Goal: Task Accomplishment & Management: Use online tool/utility

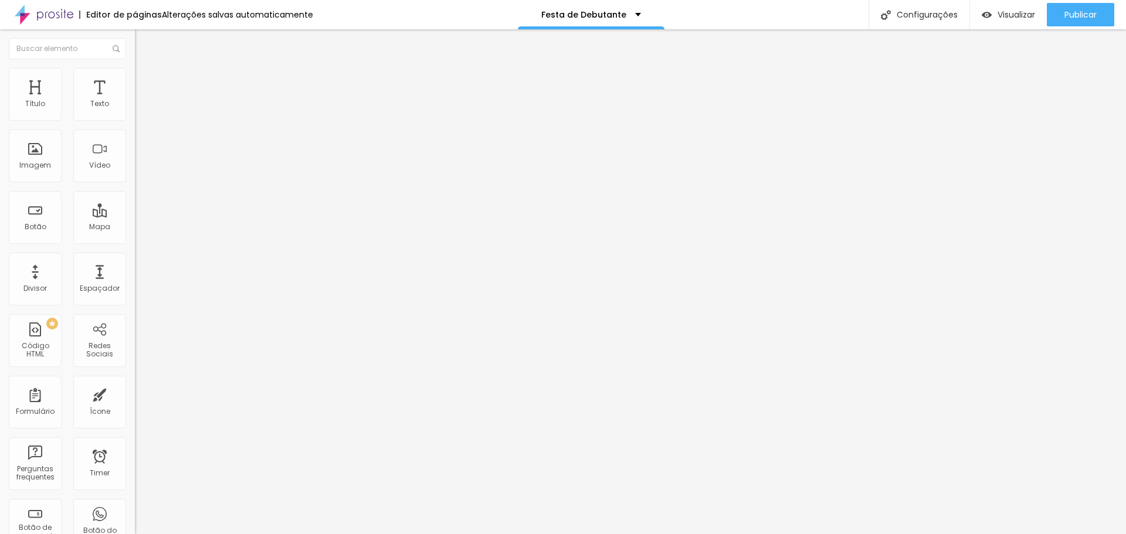
click at [135, 76] on li "Estilo" at bounding box center [202, 74] width 135 height 12
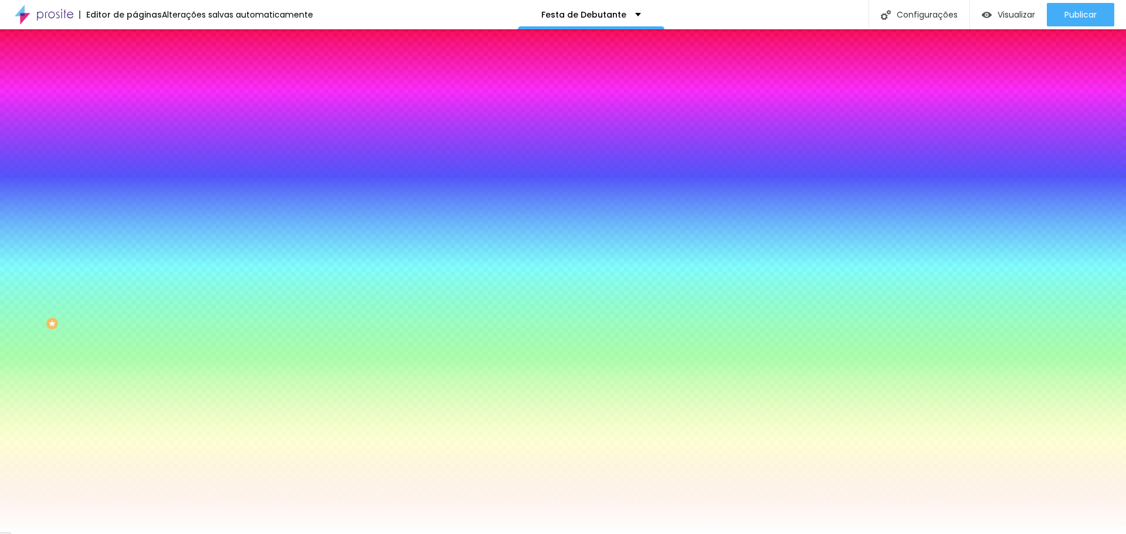
click at [140, 272] on icon "button" at bounding box center [143, 268] width 7 height 7
click at [778, 534] on div at bounding box center [563, 534] width 1126 height 0
click at [140, 272] on icon "button" at bounding box center [143, 268] width 7 height 7
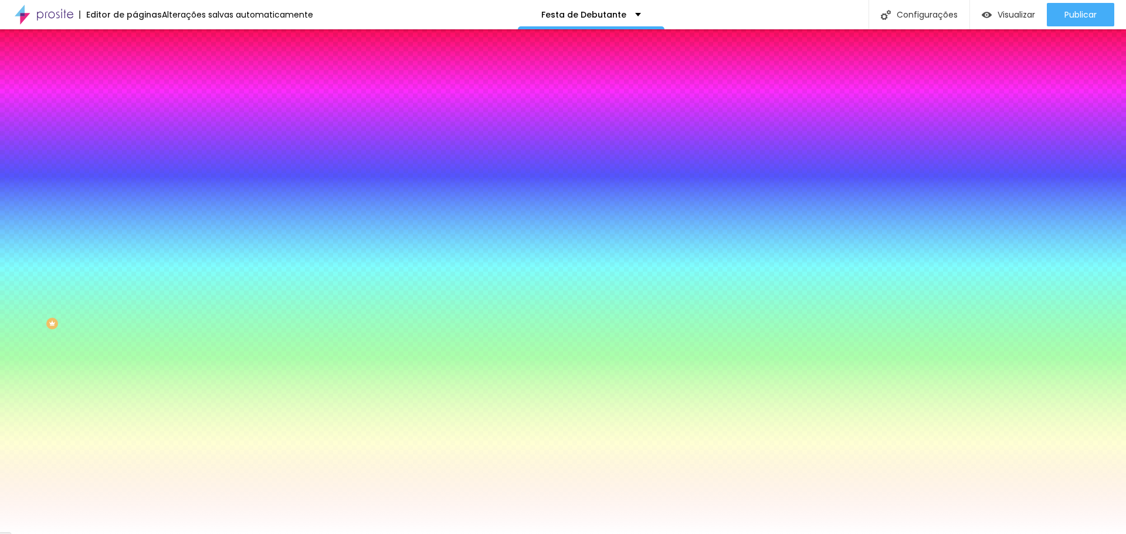
select select "Halant-Regular"
click at [320, 534] on div at bounding box center [563, 534] width 1126 height 0
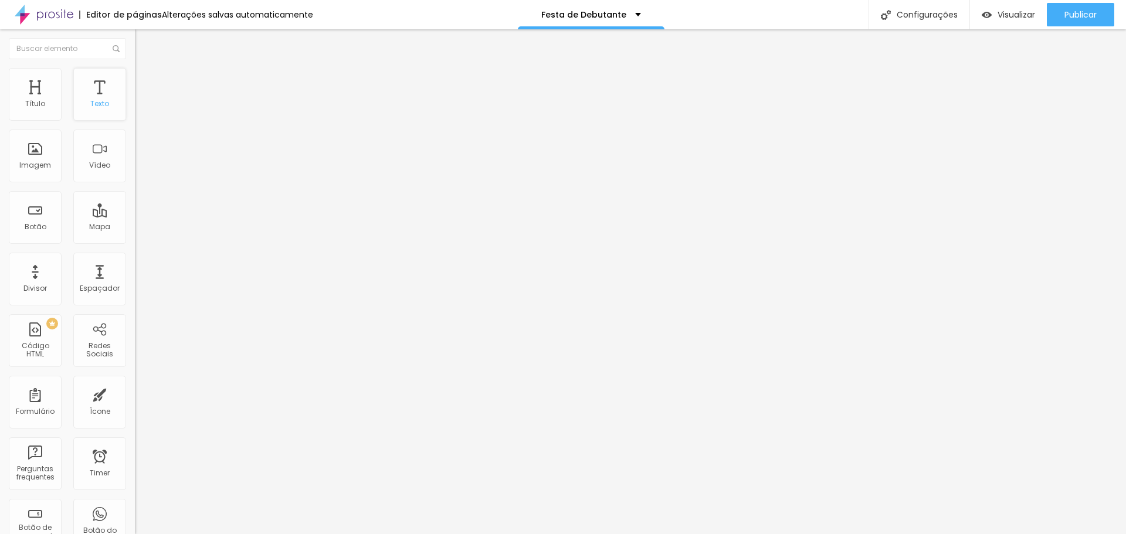
click at [101, 110] on div "Texto" at bounding box center [99, 94] width 53 height 53
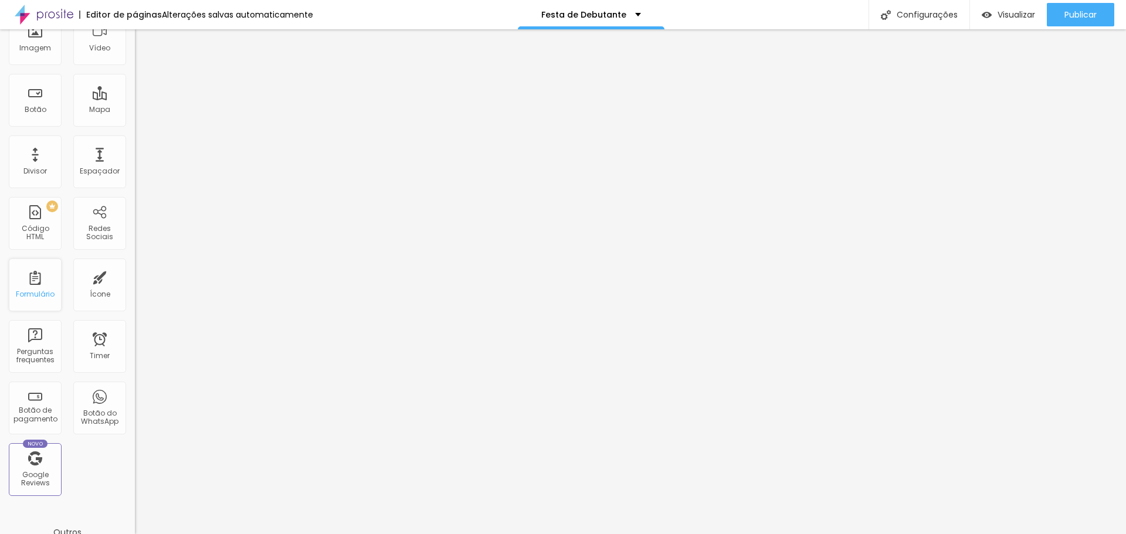
click at [28, 285] on div "Formulário" at bounding box center [35, 285] width 53 height 53
click at [36, 292] on div "Formulário" at bounding box center [35, 294] width 39 height 8
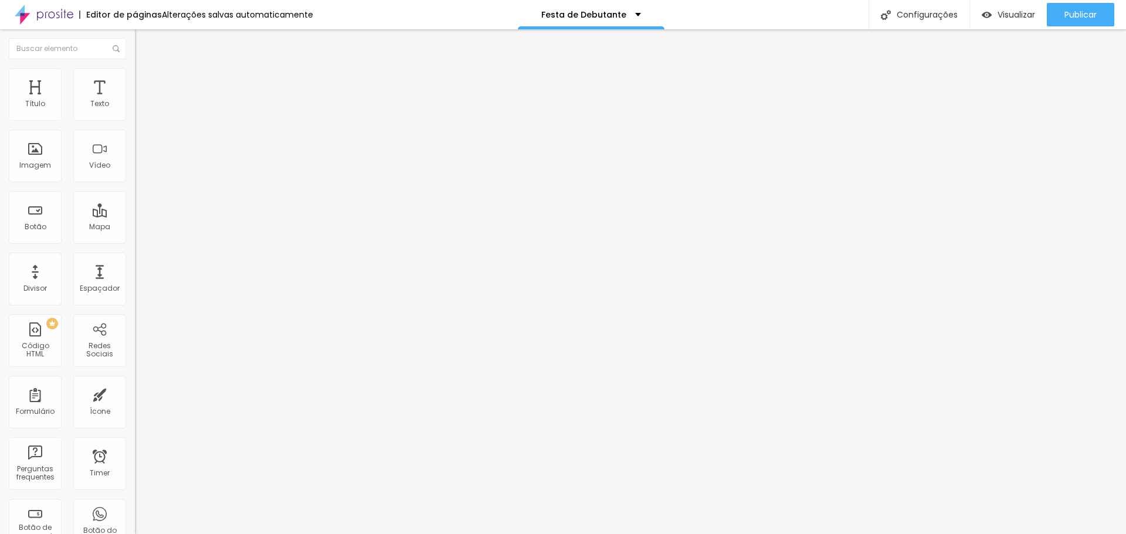
click at [135, 118] on img at bounding box center [138, 121] width 7 height 7
radio input "true"
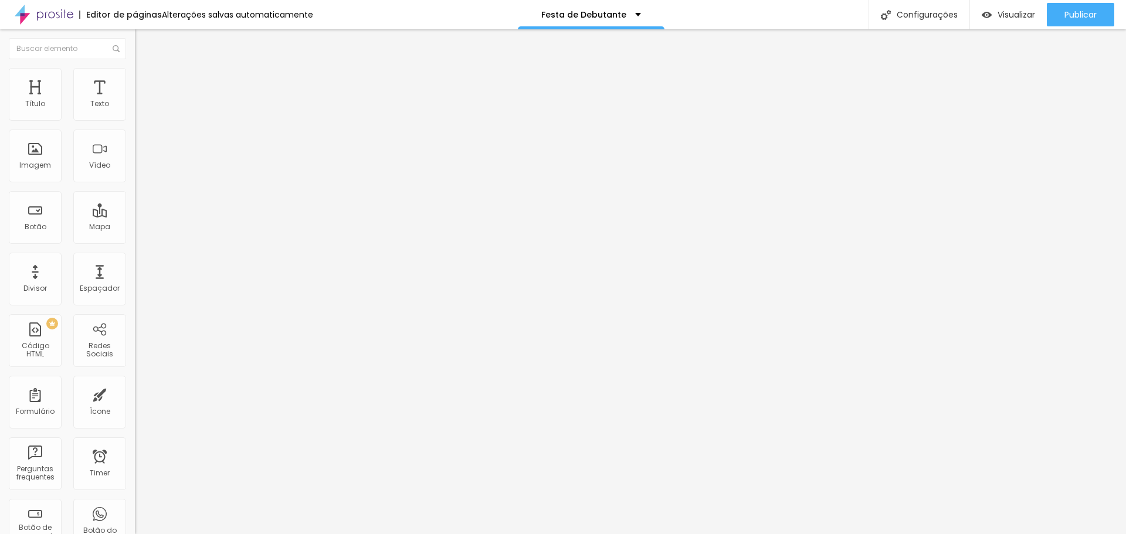
scroll to position [24, 0]
radio input "true"
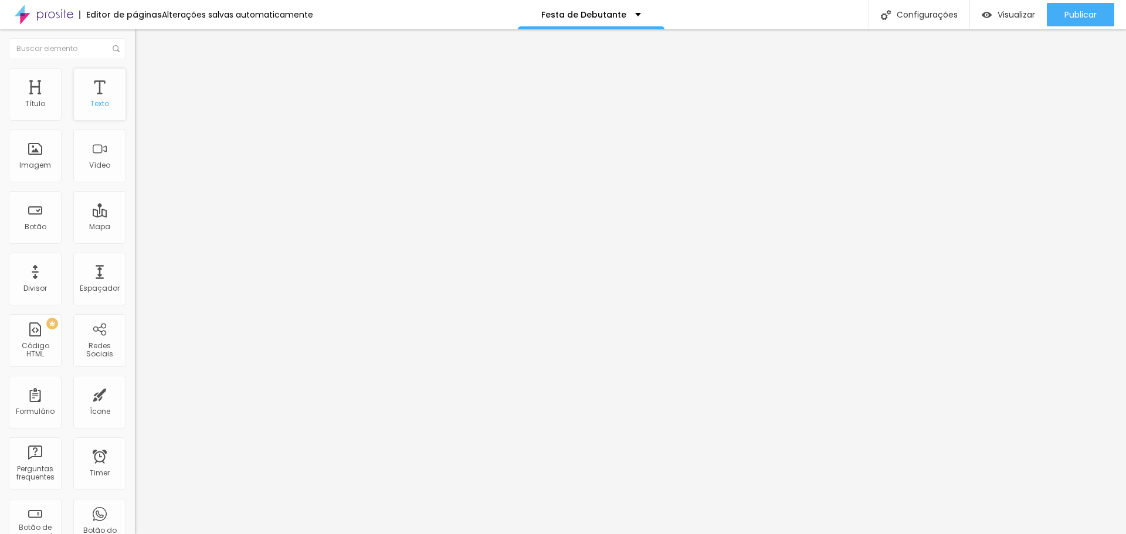
click at [92, 103] on div "Texto" at bounding box center [99, 104] width 19 height 8
click at [88, 92] on div "Texto" at bounding box center [99, 94] width 53 height 53
click at [135, 118] on img at bounding box center [138, 121] width 7 height 7
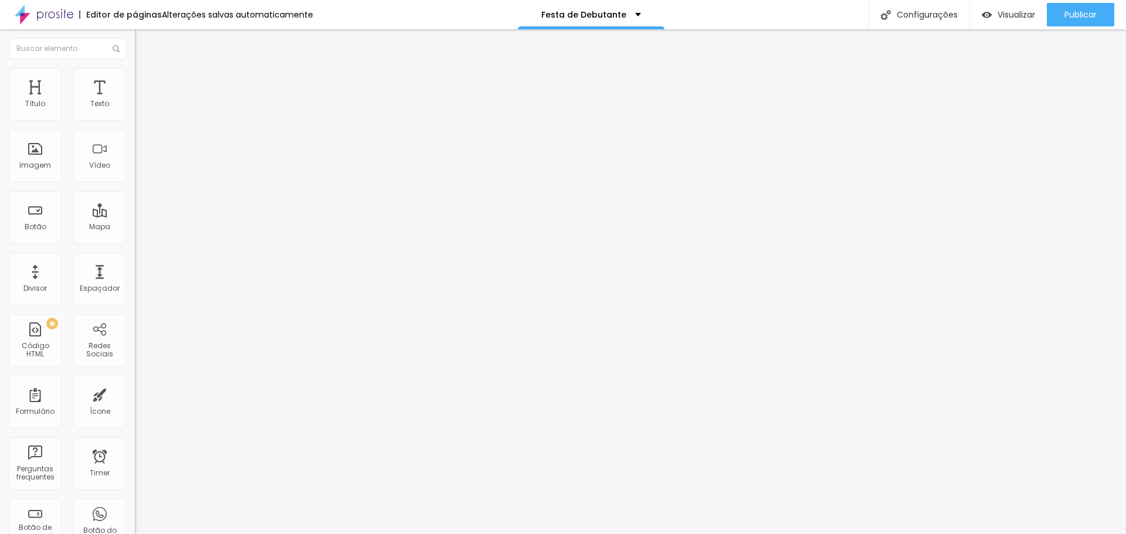
click at [135, 77] on li "Estilo" at bounding box center [202, 74] width 135 height 12
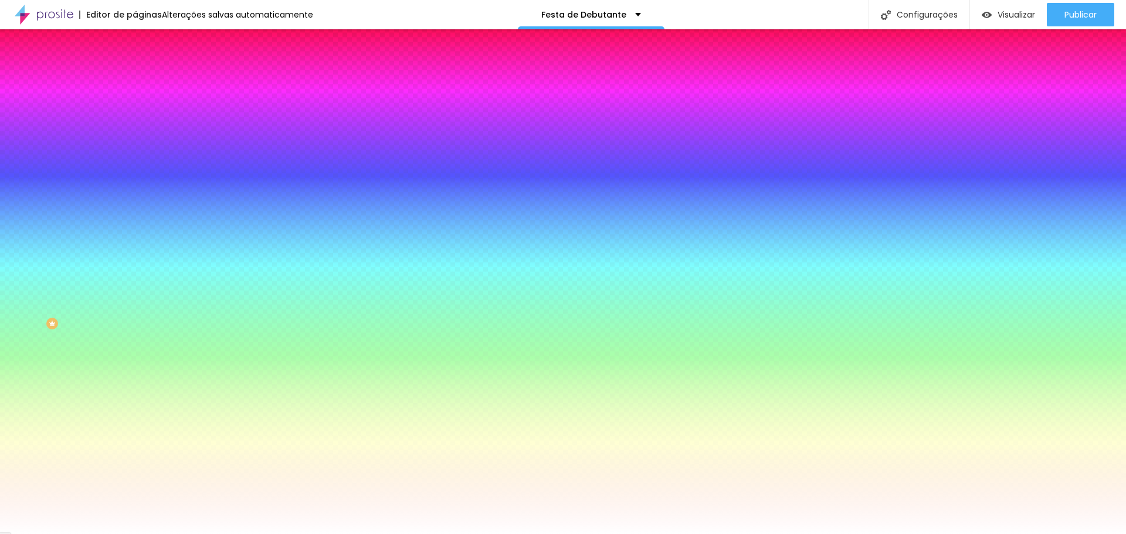
click at [140, 128] on icon "button" at bounding box center [143, 124] width 7 height 7
select select "Allan-Regular"
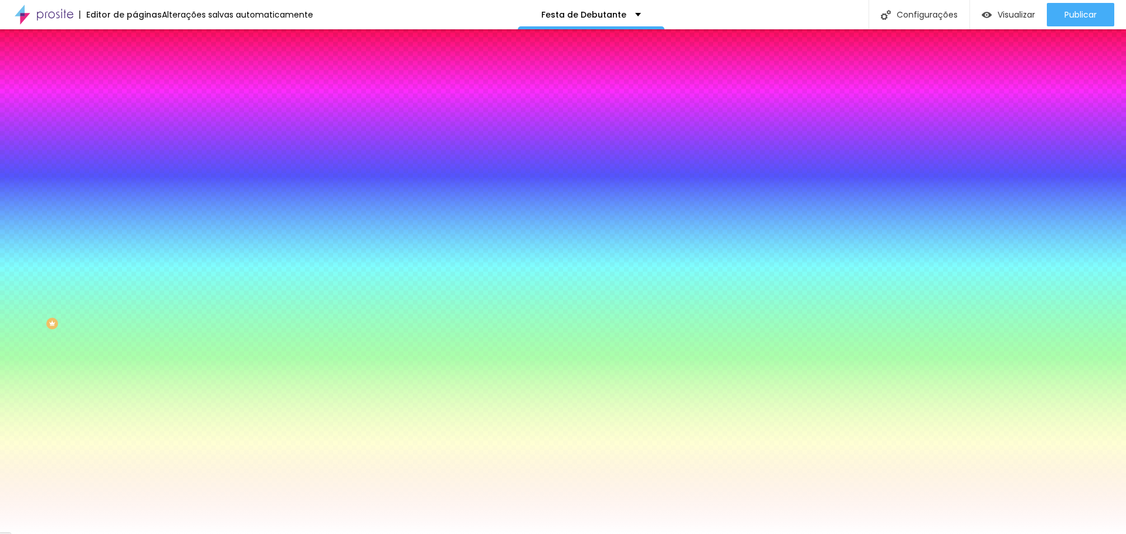
click at [310, 534] on div at bounding box center [563, 534] width 1126 height 0
click at [140, 272] on icon "button" at bounding box center [143, 268] width 7 height 7
select select "GreatVibes-Regular"
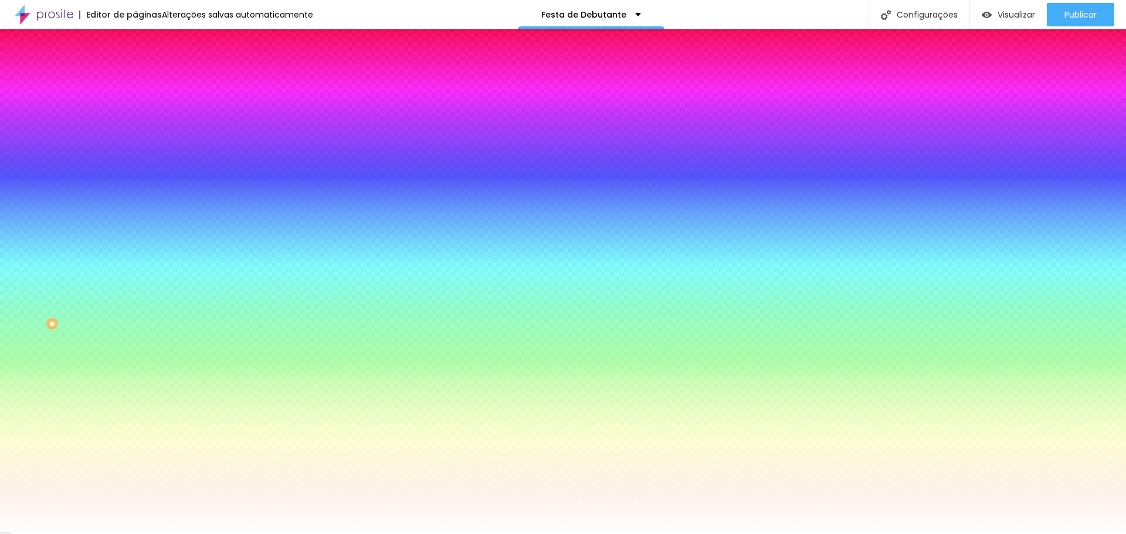
click at [325, 534] on div at bounding box center [563, 534] width 1126 height 0
click at [135, 387] on button "button" at bounding box center [143, 381] width 16 height 12
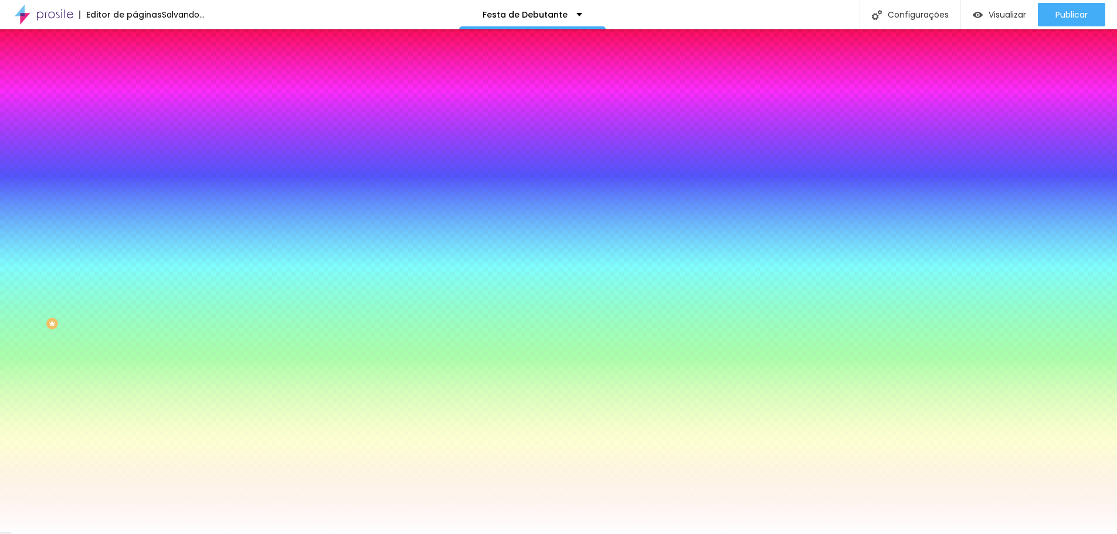
select select "Actor-Regular"
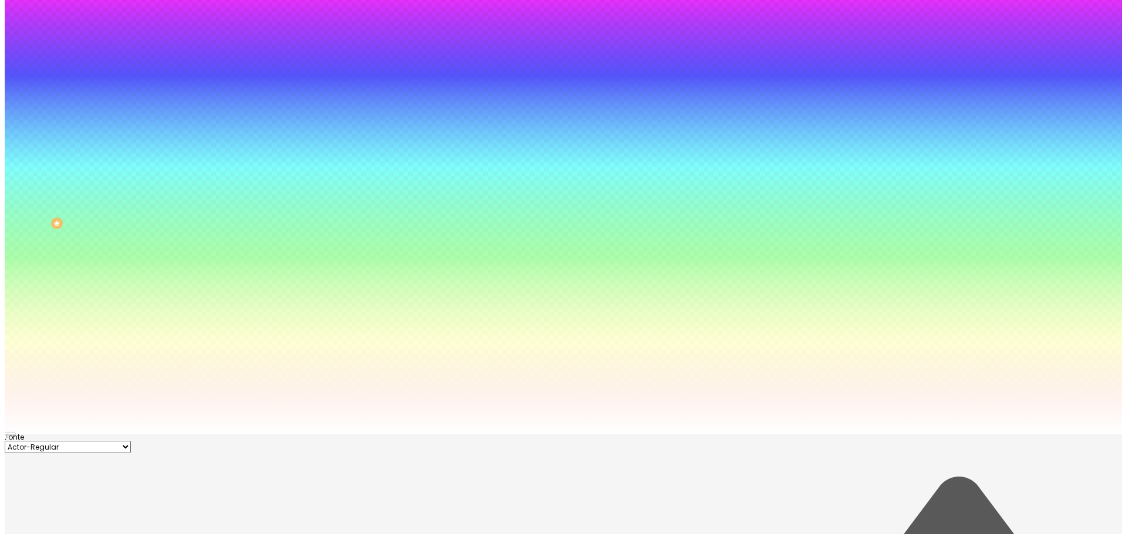
scroll to position [0, 0]
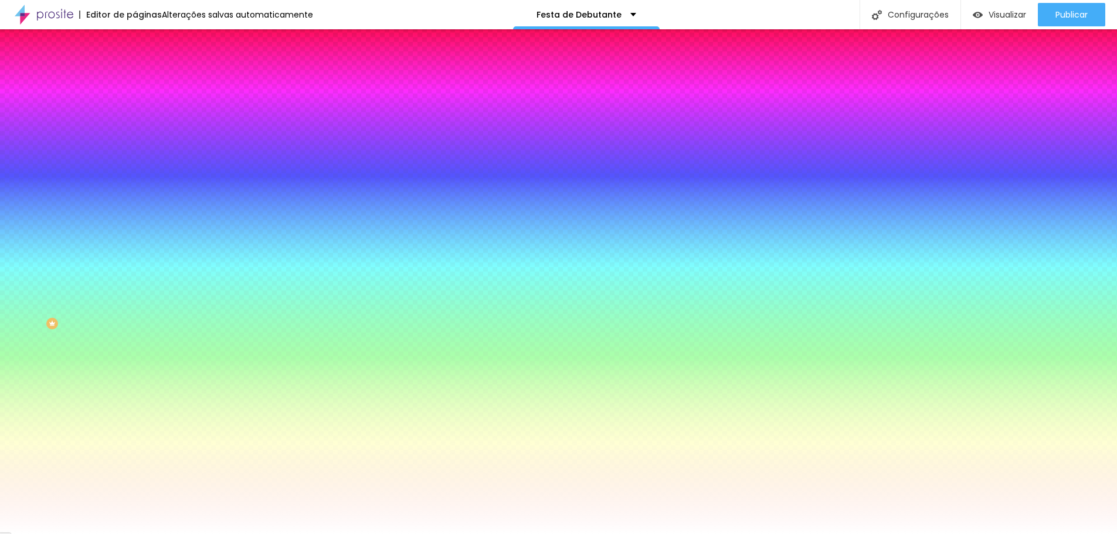
click at [343, 534] on div at bounding box center [558, 534] width 1117 height 0
click at [141, 382] on icon "button" at bounding box center [143, 380] width 5 height 5
click at [216, 534] on div at bounding box center [558, 534] width 1117 height 0
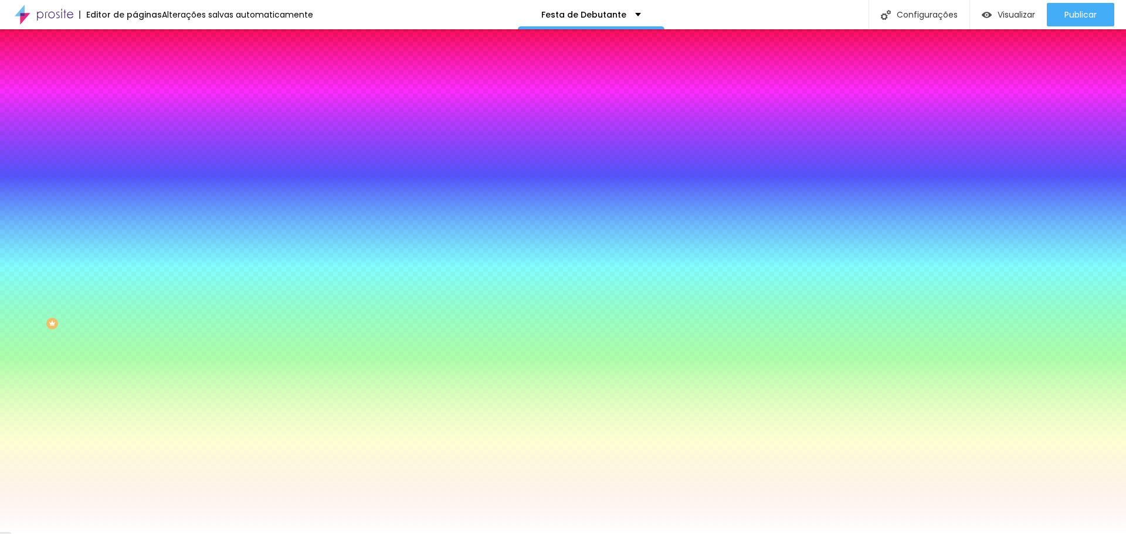
click at [135, 275] on button "button" at bounding box center [143, 269] width 16 height 12
select select "Actor-Regular"
click at [265, 534] on div at bounding box center [563, 534] width 1126 height 0
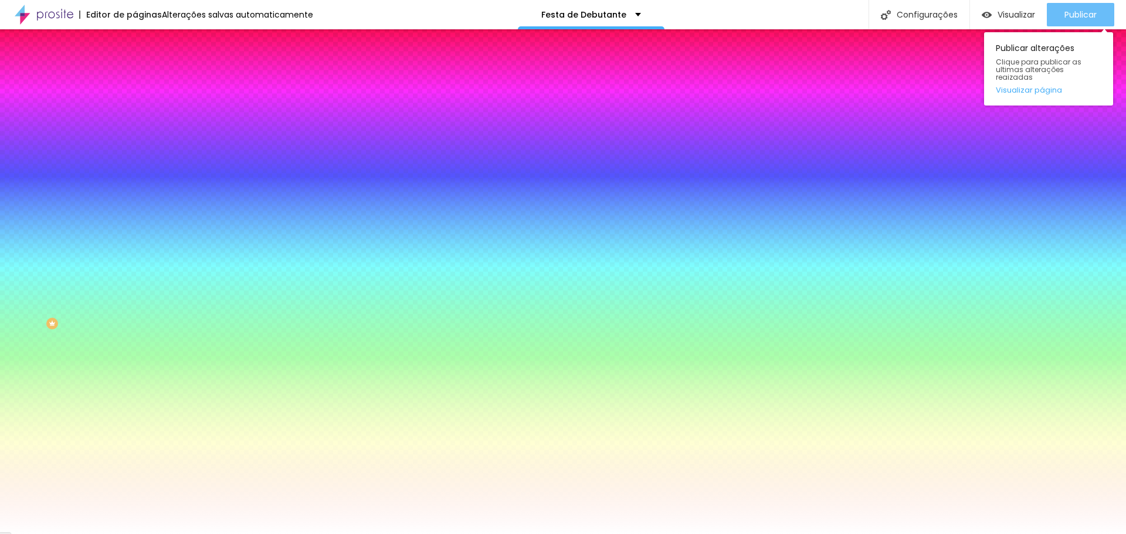
click at [1072, 11] on span "Publicar" at bounding box center [1081, 14] width 32 height 9
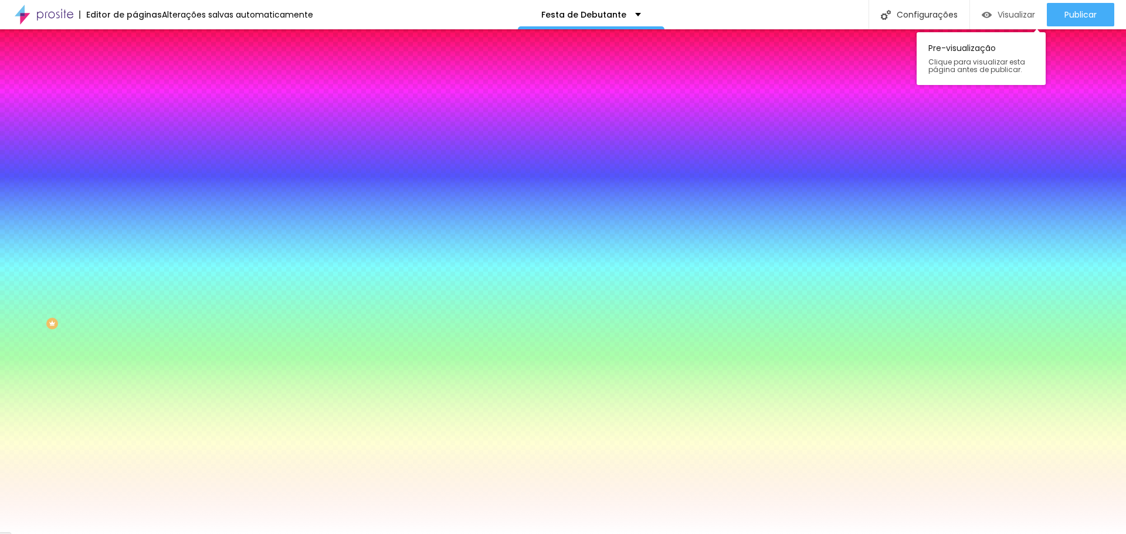
click at [994, 15] on div "Visualizar" at bounding box center [1008, 15] width 53 height 10
